Goal: Book appointment/travel/reservation

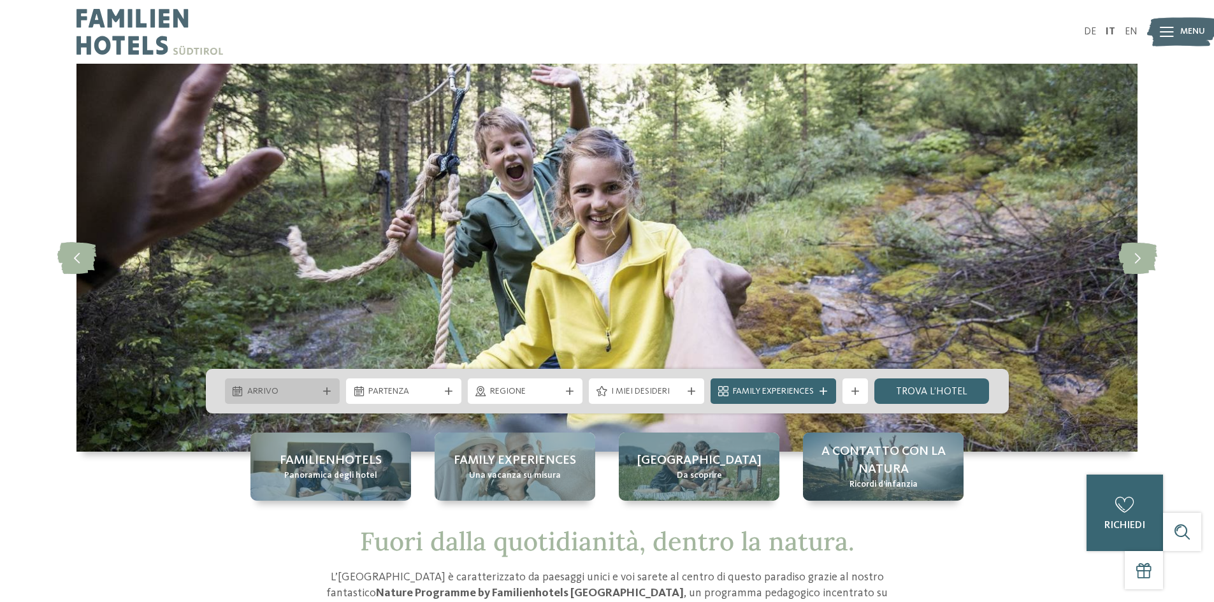
click at [274, 390] on span "Arrivo" at bounding box center [282, 392] width 71 height 13
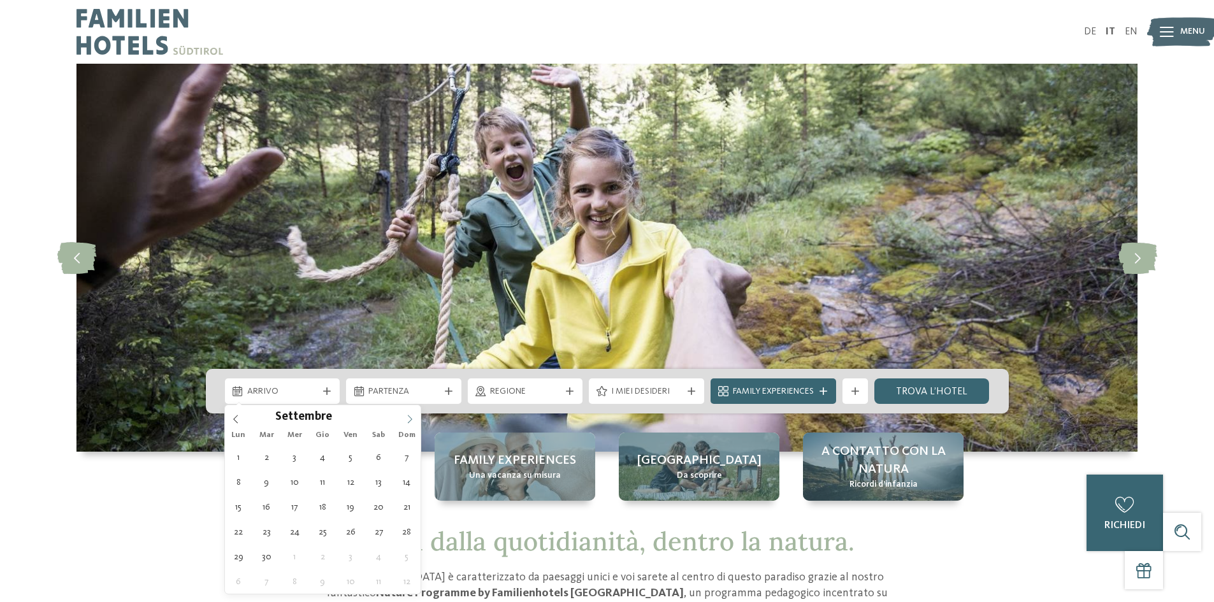
click at [409, 413] on span at bounding box center [410, 416] width 22 height 22
type input "****"
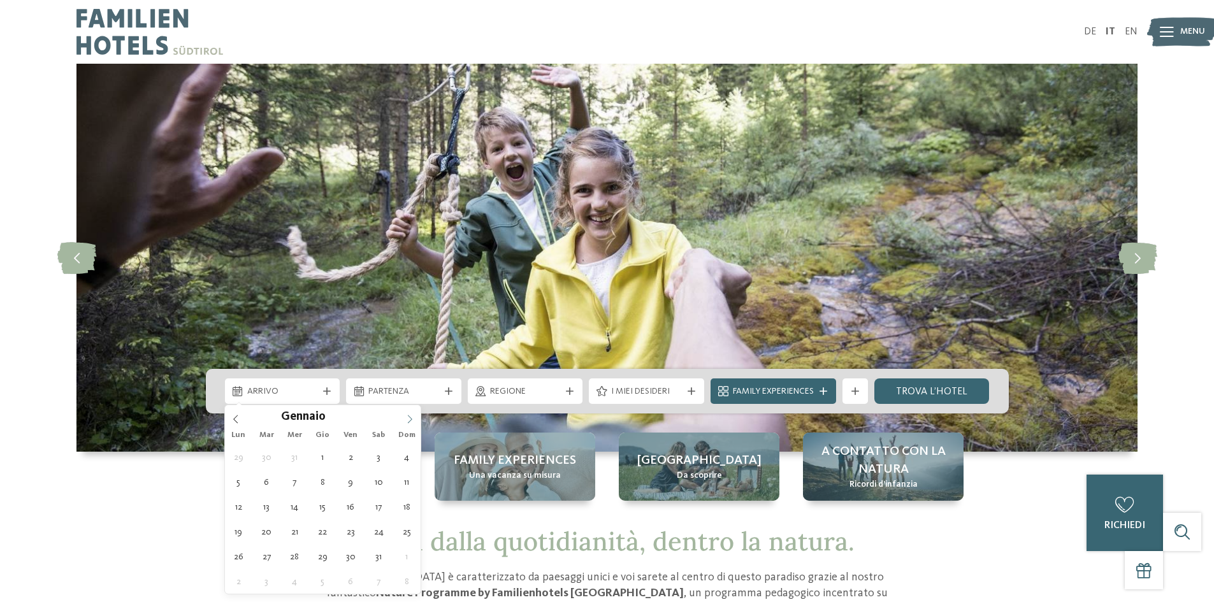
click at [409, 413] on span at bounding box center [410, 416] width 22 height 22
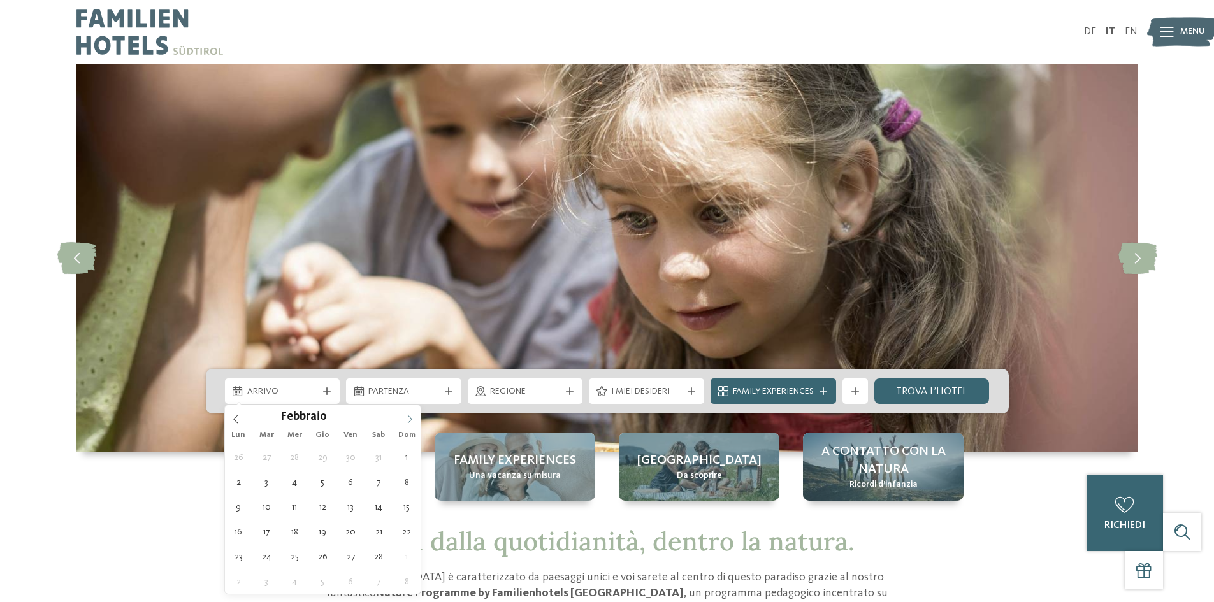
click at [409, 413] on span at bounding box center [410, 416] width 22 height 22
click at [409, 414] on span at bounding box center [410, 416] width 22 height 22
type div "15.06.2026"
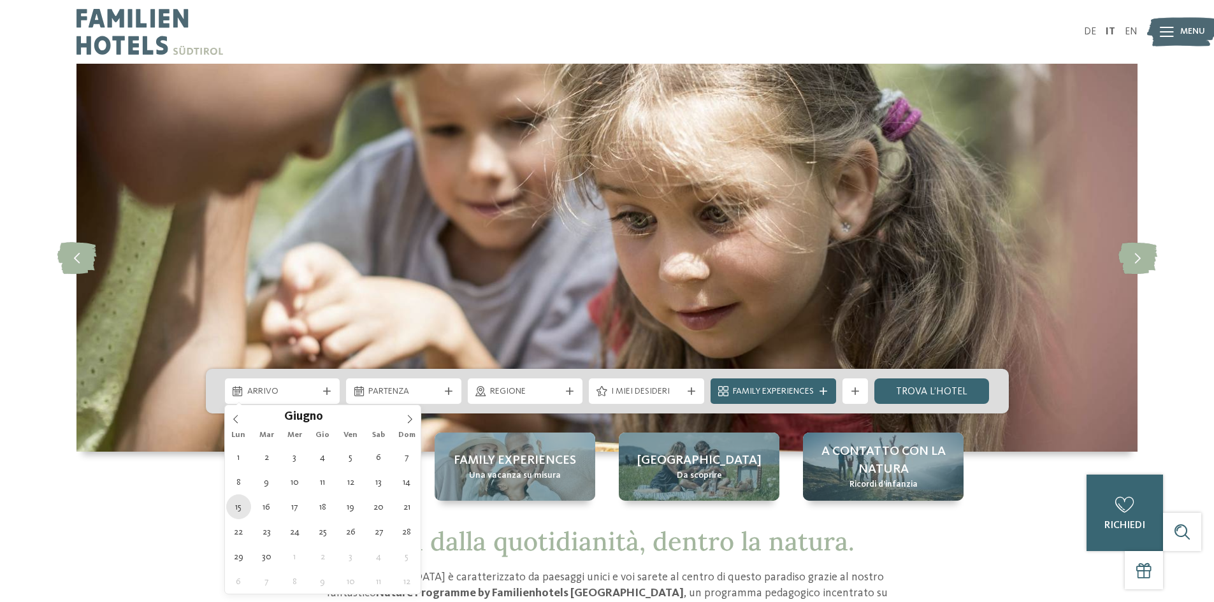
type input "****"
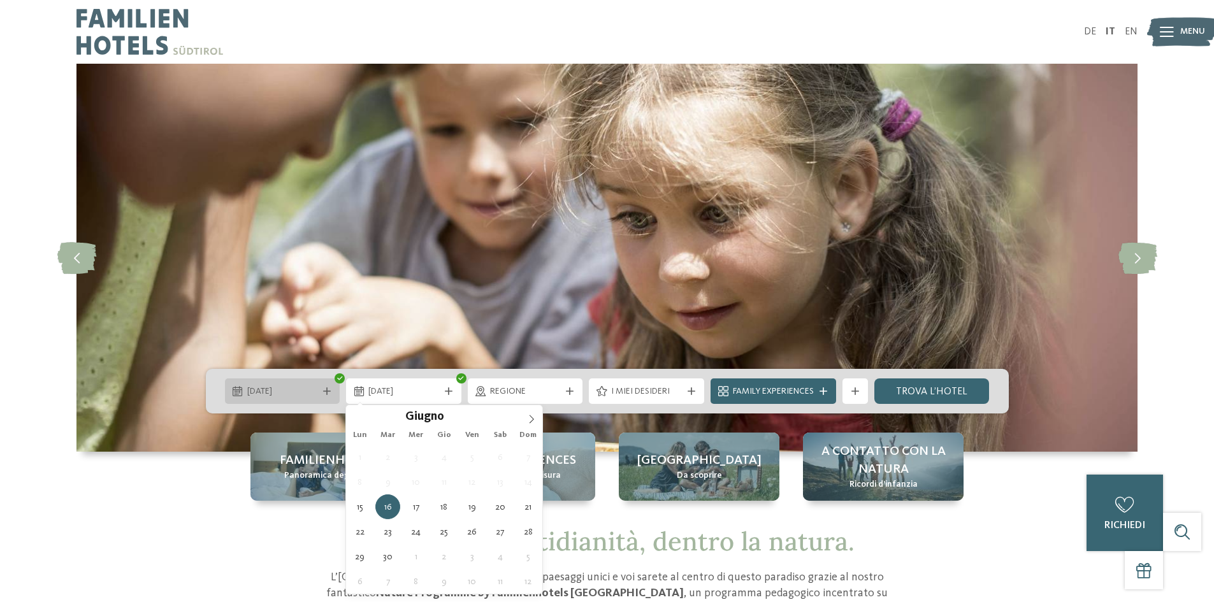
click at [312, 395] on span "15.06.2026" at bounding box center [282, 392] width 71 height 13
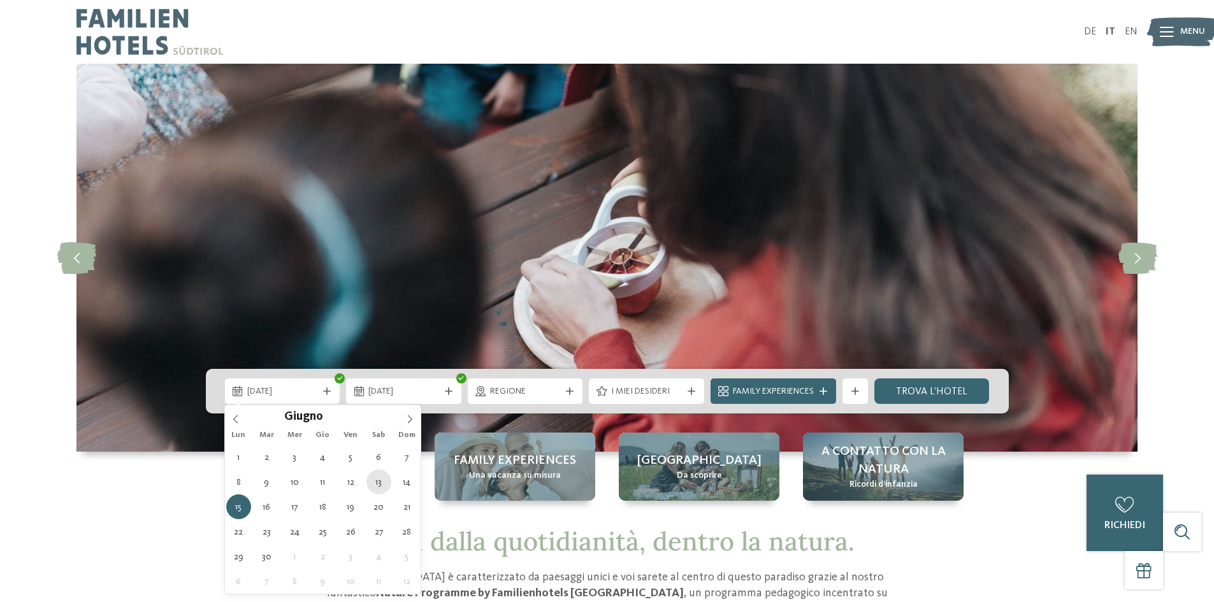
type div "13.06.2026"
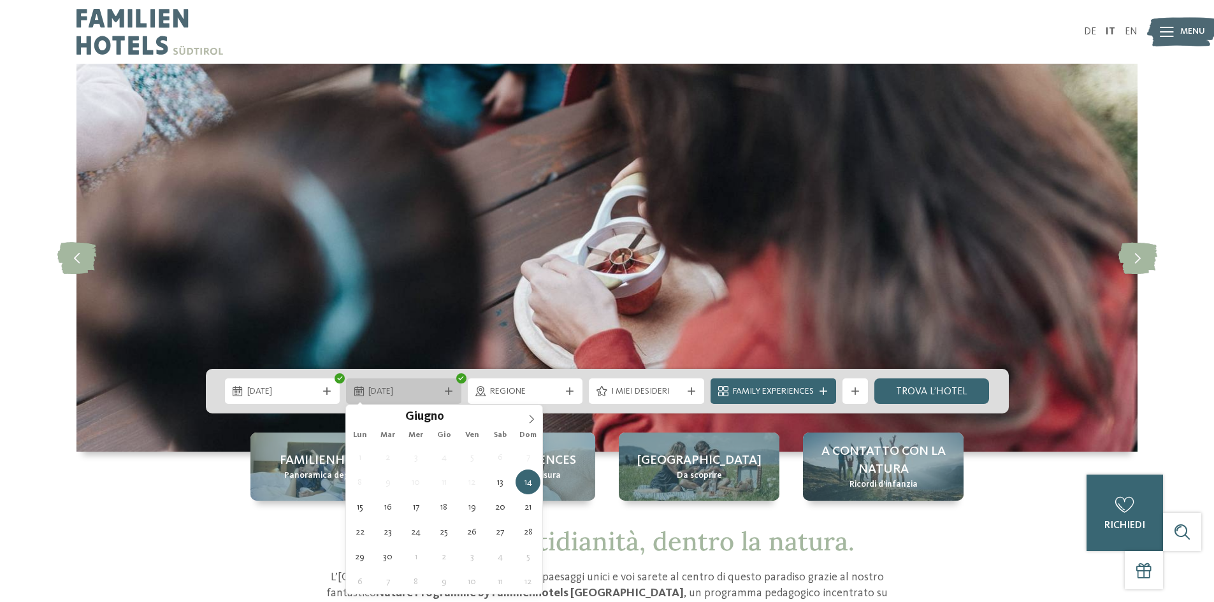
click at [389, 387] on span "14.06.2026" at bounding box center [403, 392] width 71 height 13
type div "20.06.2026"
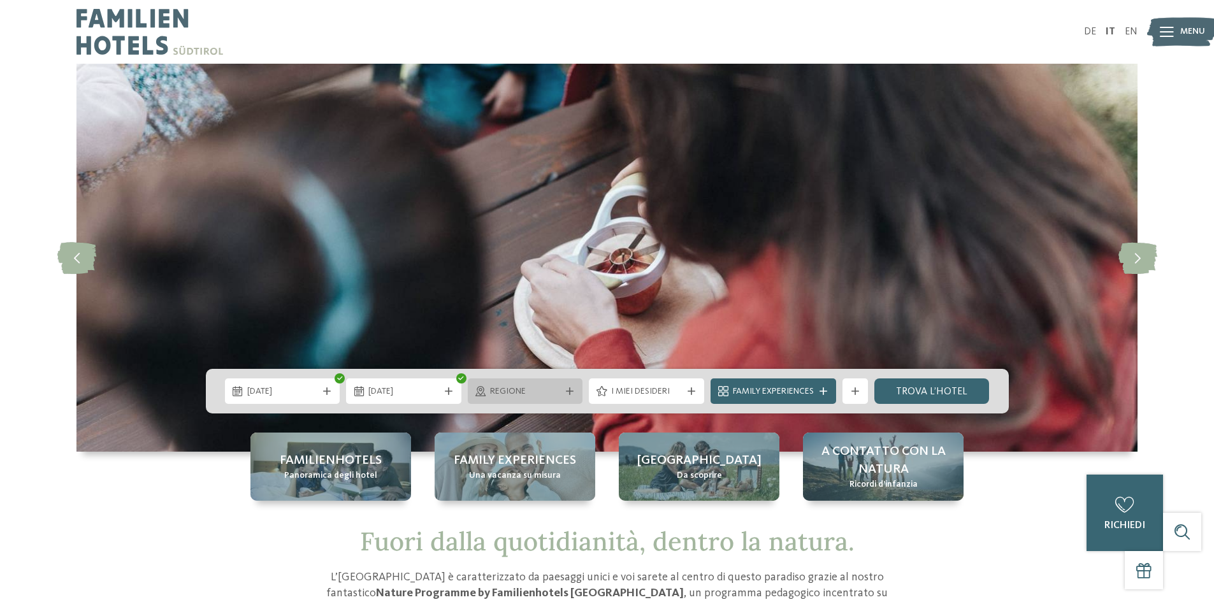
click at [547, 393] on span "Regione" at bounding box center [525, 392] width 71 height 13
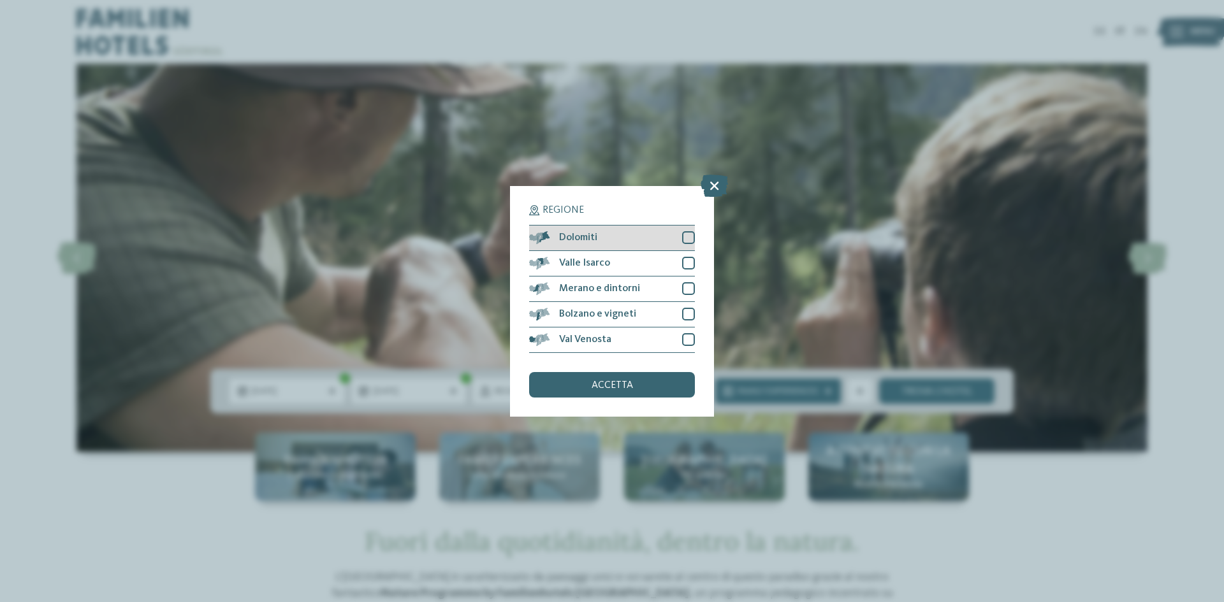
click at [683, 239] on div at bounding box center [688, 237] width 13 height 13
click at [688, 265] on div at bounding box center [688, 263] width 13 height 13
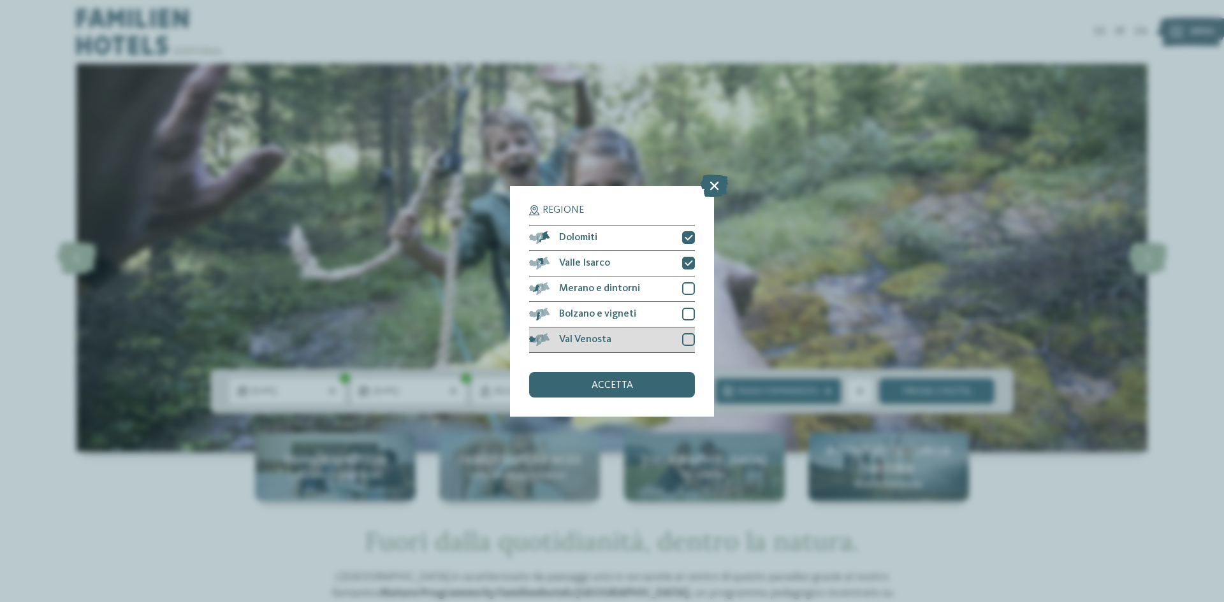
click at [683, 341] on div at bounding box center [688, 339] width 13 height 13
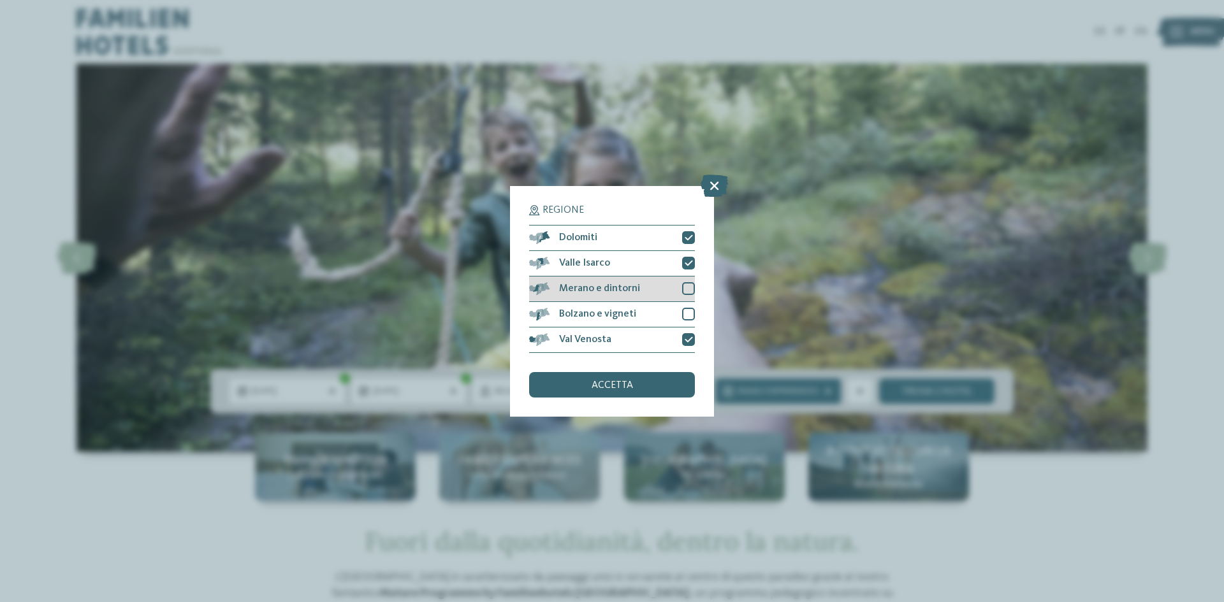
click at [692, 293] on div at bounding box center [688, 288] width 13 height 13
click at [684, 310] on div at bounding box center [688, 314] width 13 height 13
click at [651, 379] on div "accetta" at bounding box center [612, 384] width 166 height 25
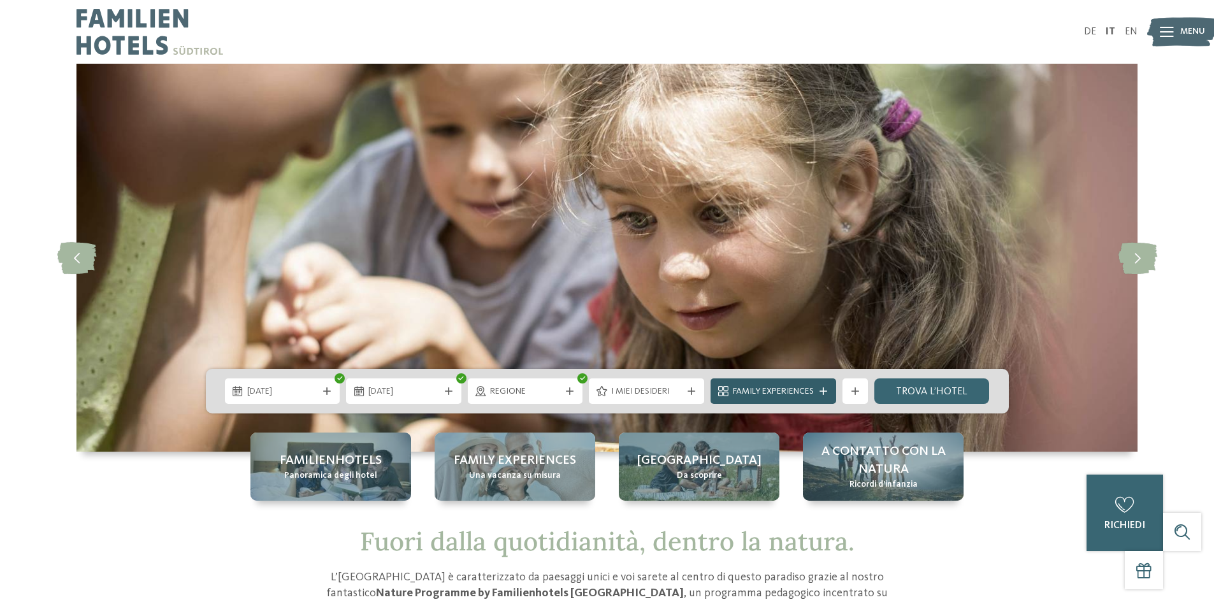
click at [822, 391] on icon at bounding box center [824, 392] width 8 height 8
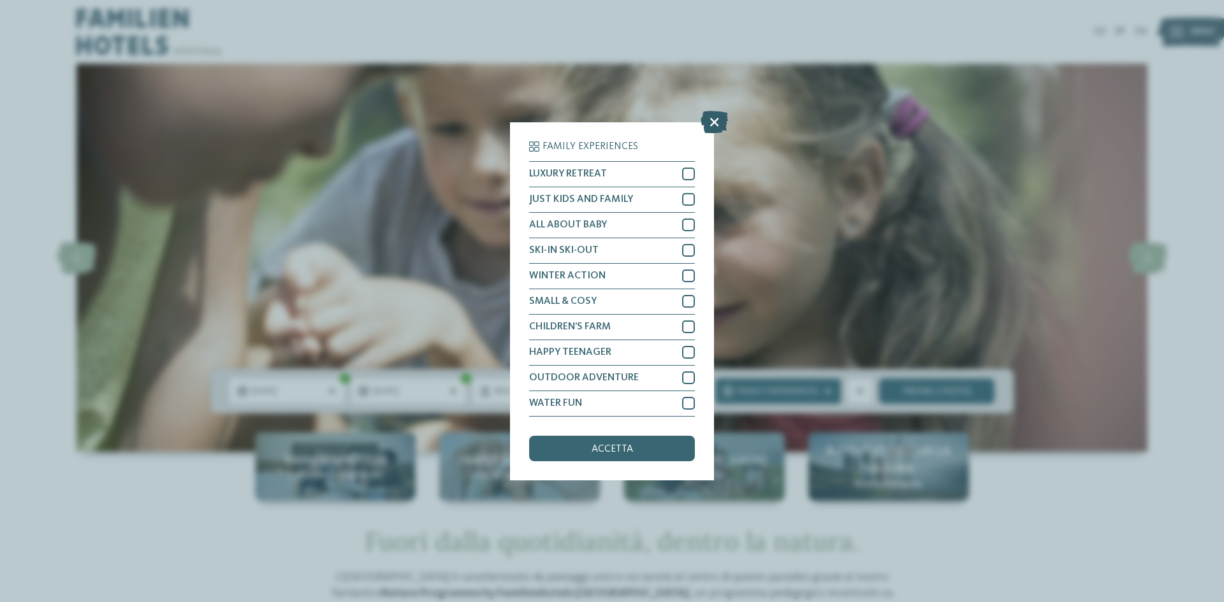
click at [707, 122] on icon at bounding box center [713, 121] width 27 height 22
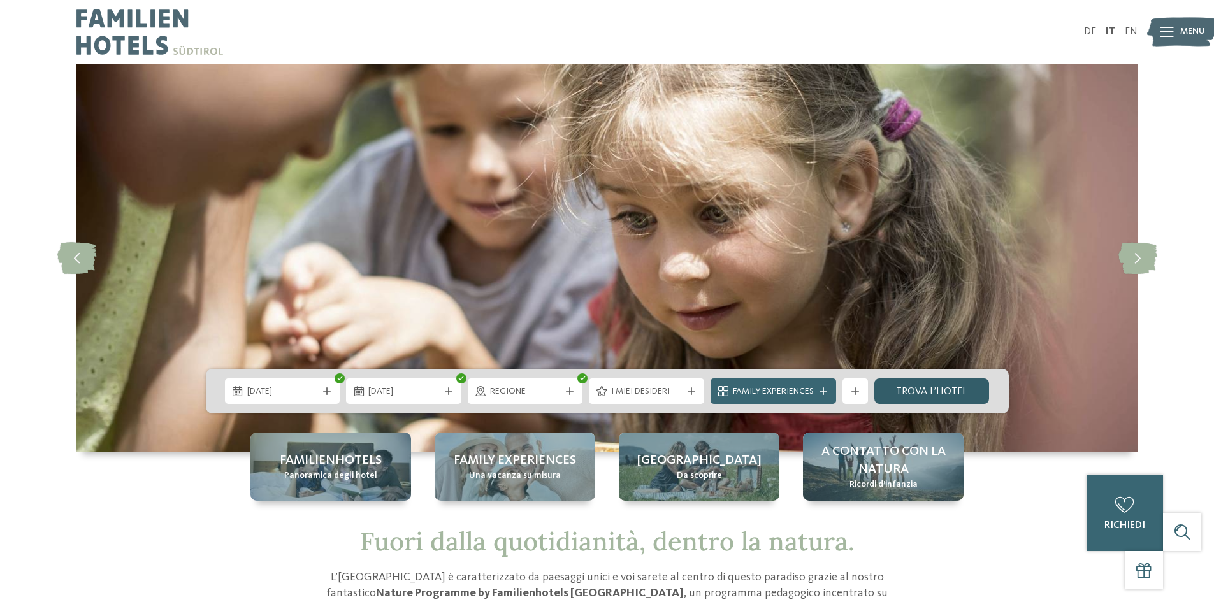
click at [932, 389] on link "trova l’hotel" at bounding box center [931, 391] width 115 height 25
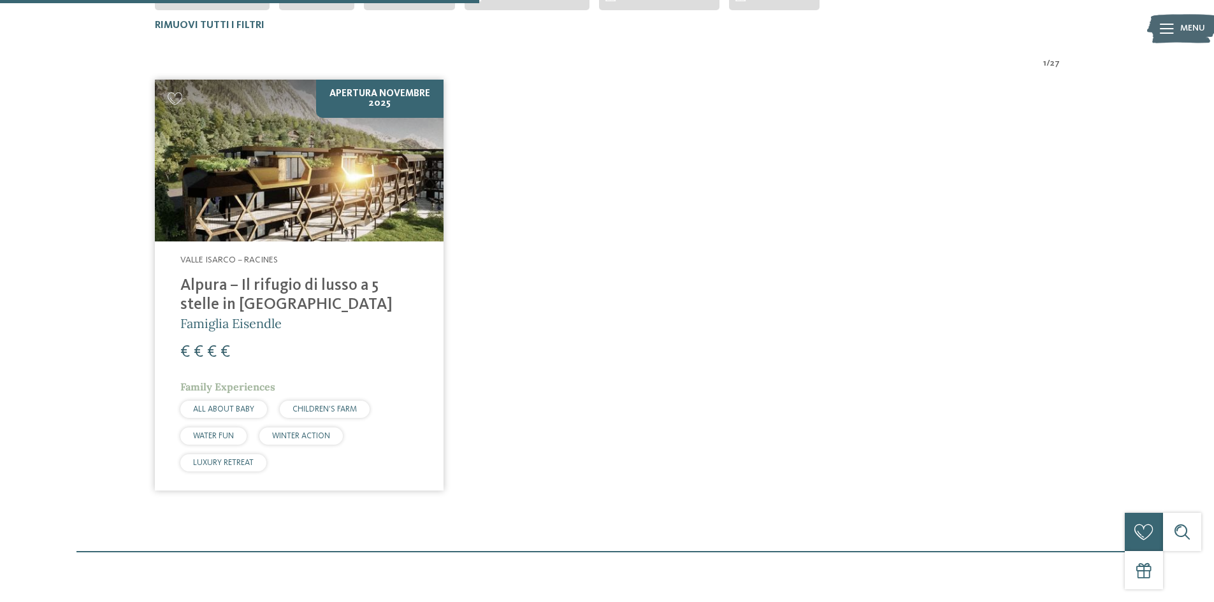
click at [247, 300] on h4 "Alpura – Il rifugio di lusso a 5 stelle in [GEOGRAPHIC_DATA]" at bounding box center [299, 296] width 238 height 38
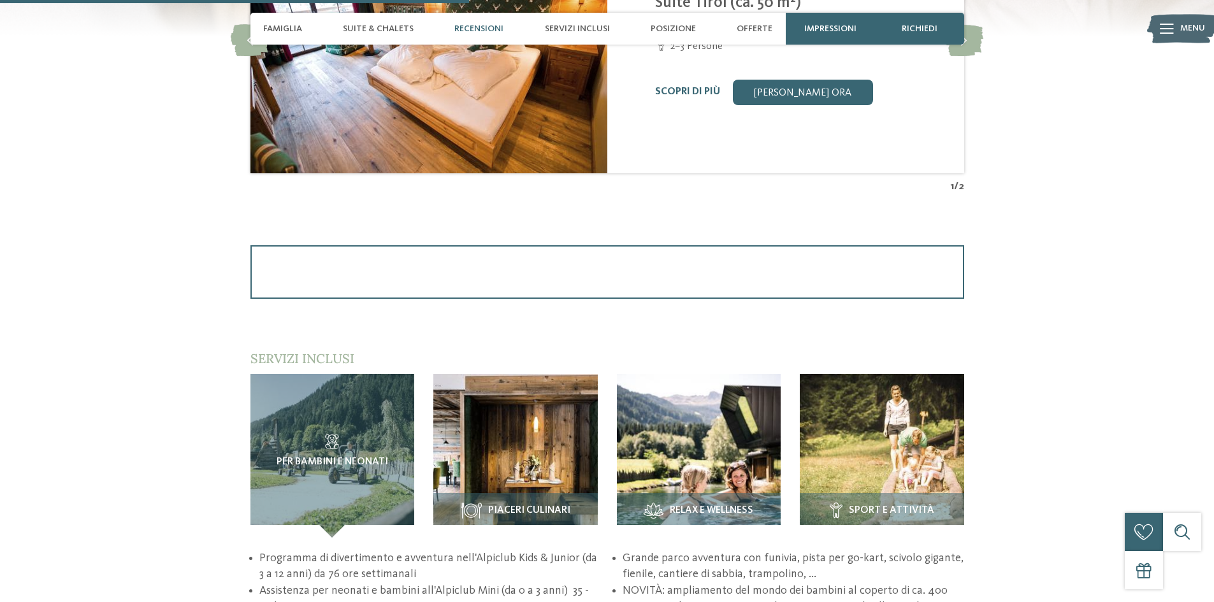
scroll to position [1338, 0]
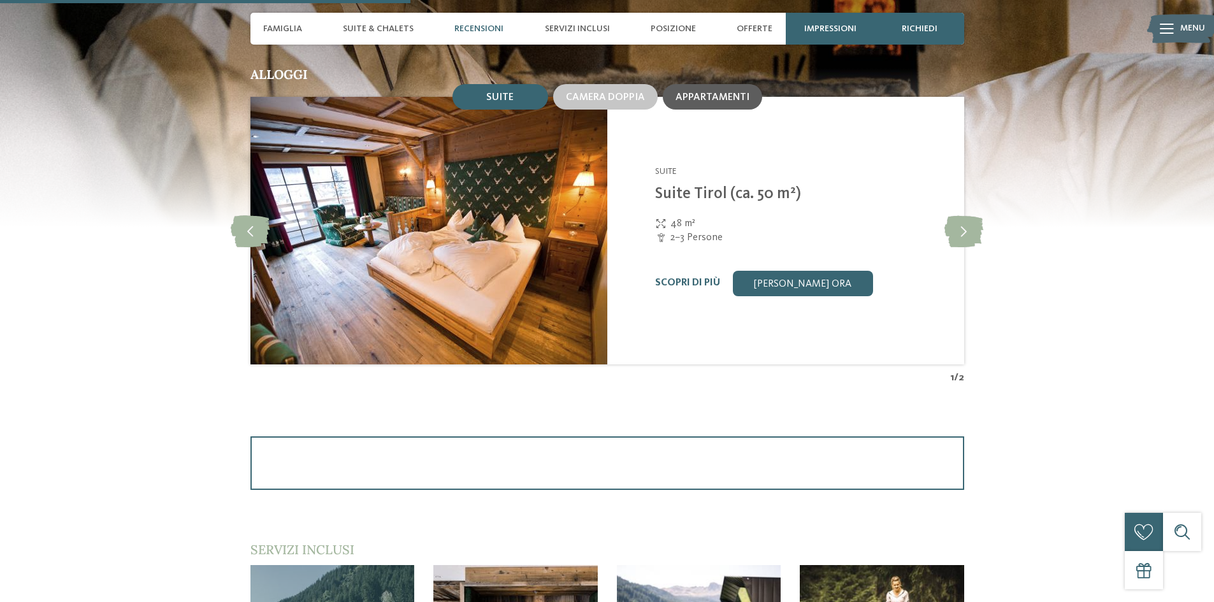
click at [718, 97] on span "Appartamenti" at bounding box center [713, 97] width 74 height 10
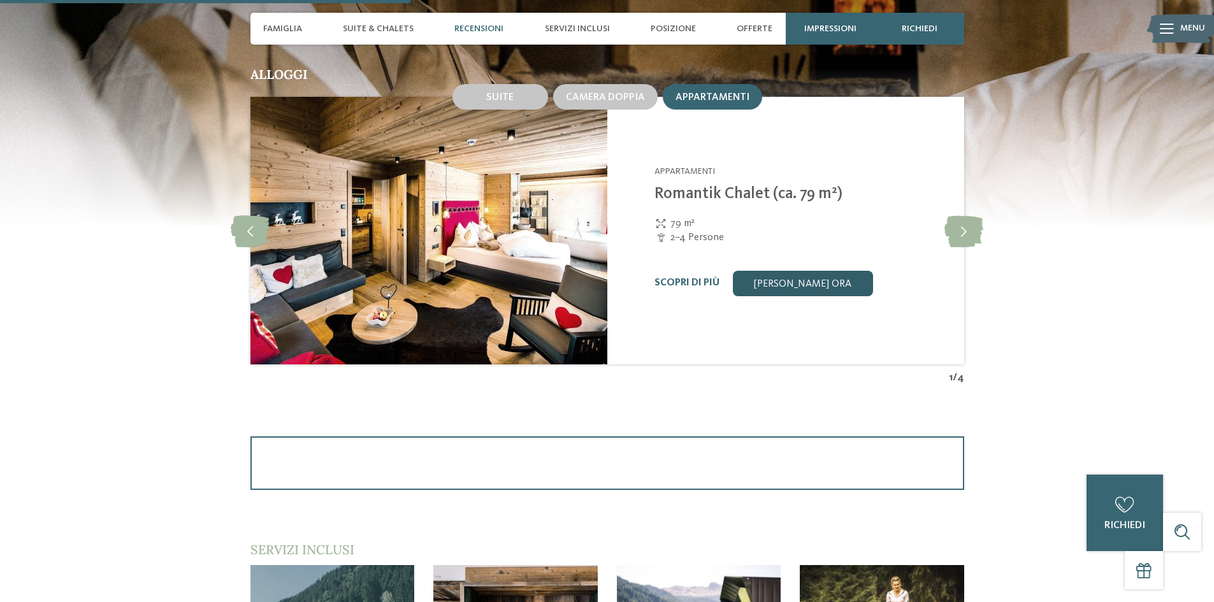
click at [792, 284] on link "[PERSON_NAME] ora" at bounding box center [802, 283] width 140 height 25
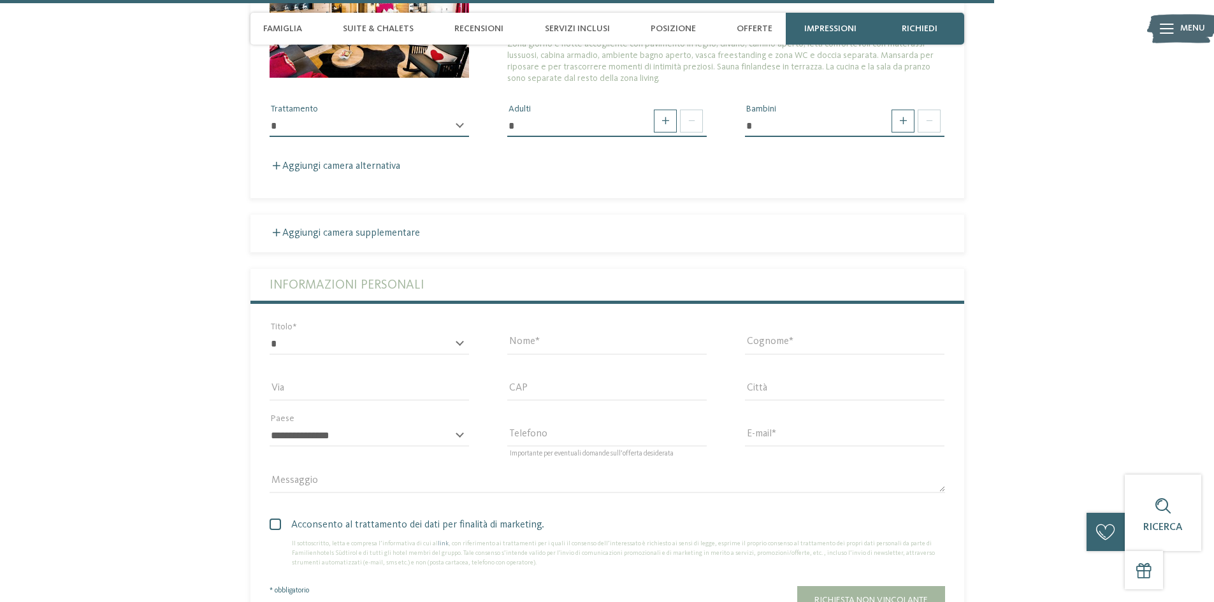
scroll to position [2999, 0]
